Goal: Information Seeking & Learning: Learn about a topic

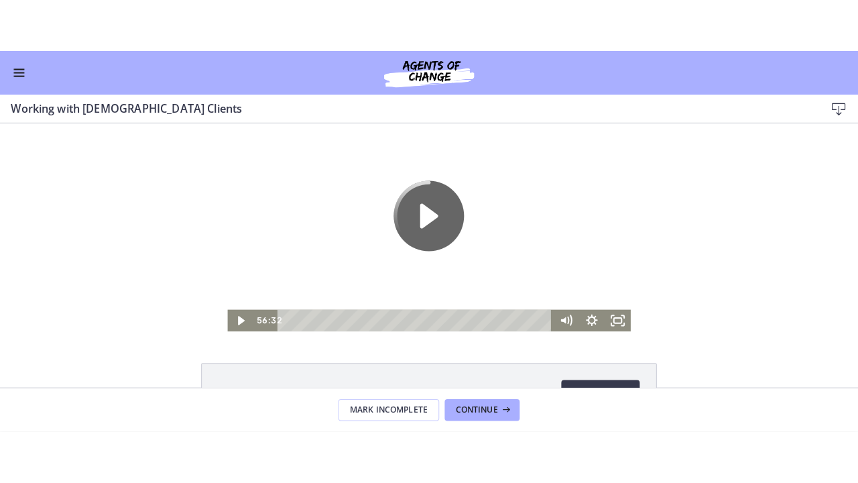
scroll to position [11, 0]
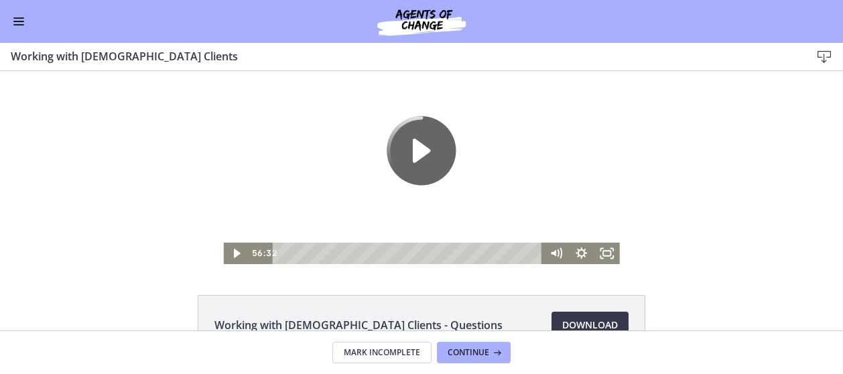
click at [233, 257] on icon "Play Video" at bounding box center [237, 253] width 25 height 21
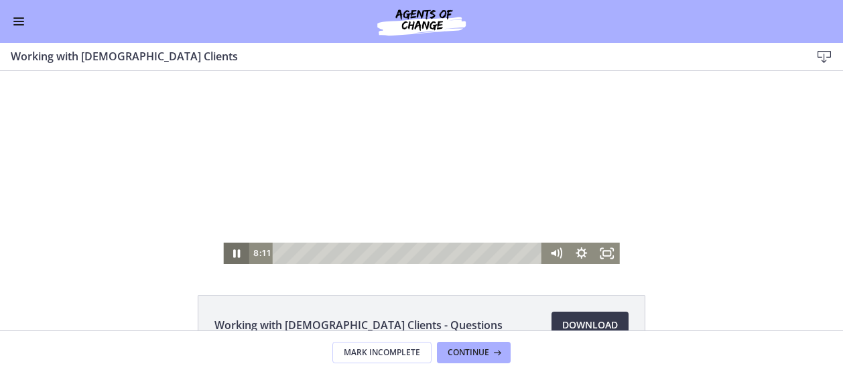
click at [601, 255] on icon "Fullscreen" at bounding box center [607, 253] width 25 height 21
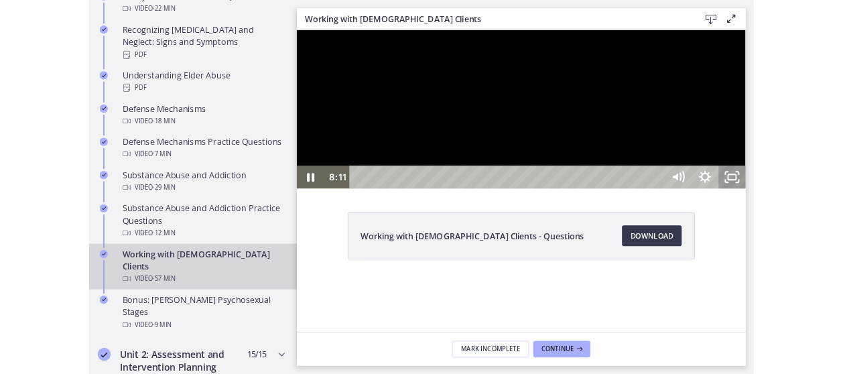
scroll to position [715, 0]
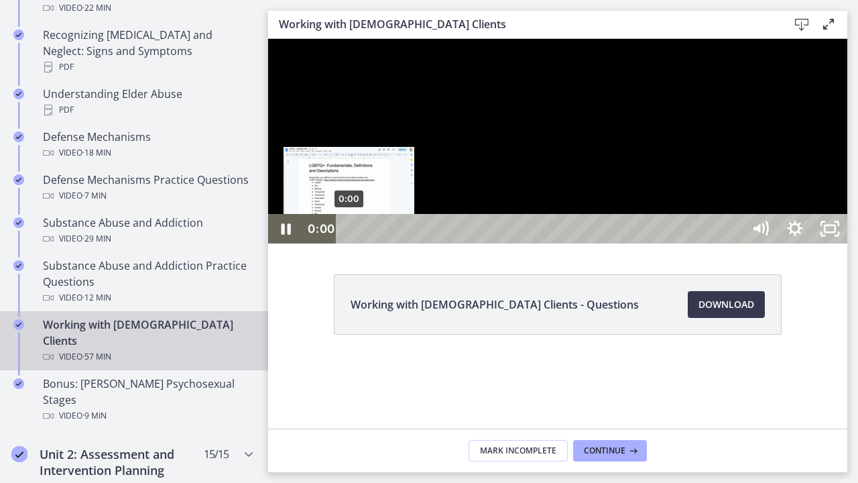
click at [349, 243] on div "0:00" at bounding box center [541, 228] width 385 height 29
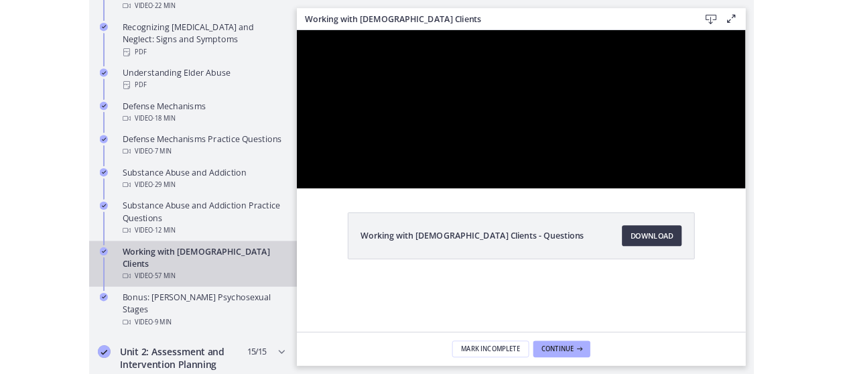
scroll to position [713, 0]
